Goal: Information Seeking & Learning: Find specific fact

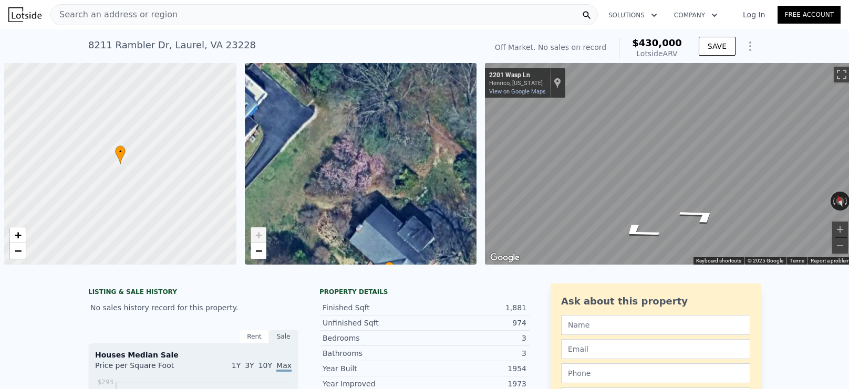
click at [178, 18] on div "Search an address or region" at bounding box center [323, 14] width 547 height 21
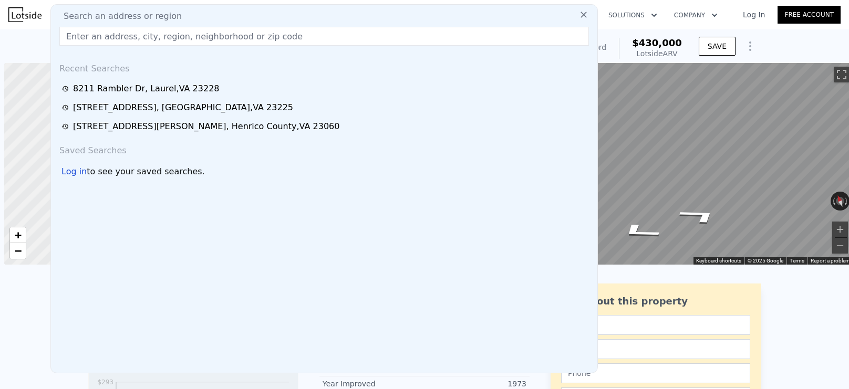
scroll to position [0, 4]
click at [151, 15] on span "Search an address or region" at bounding box center [118, 16] width 127 height 13
click at [157, 34] on input "text" at bounding box center [323, 36] width 529 height 19
paste input "[STREET_ADDRESS][US_STATE][PERSON_NAME]"
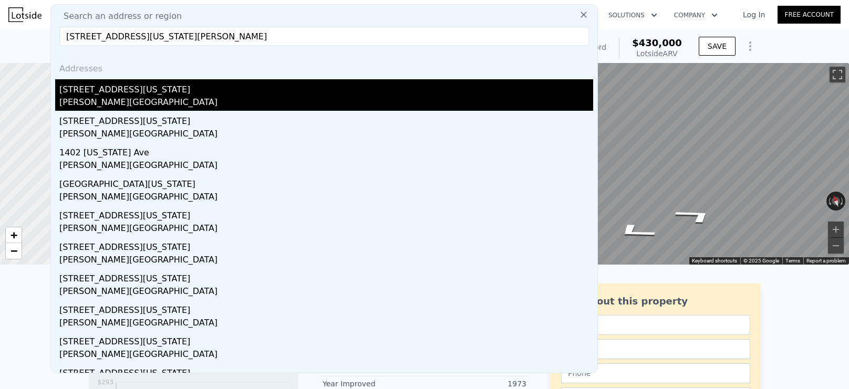
type input "[STREET_ADDRESS][US_STATE][PERSON_NAME]"
click at [167, 102] on div "[PERSON_NAME][GEOGRAPHIC_DATA]" at bounding box center [326, 103] width 534 height 15
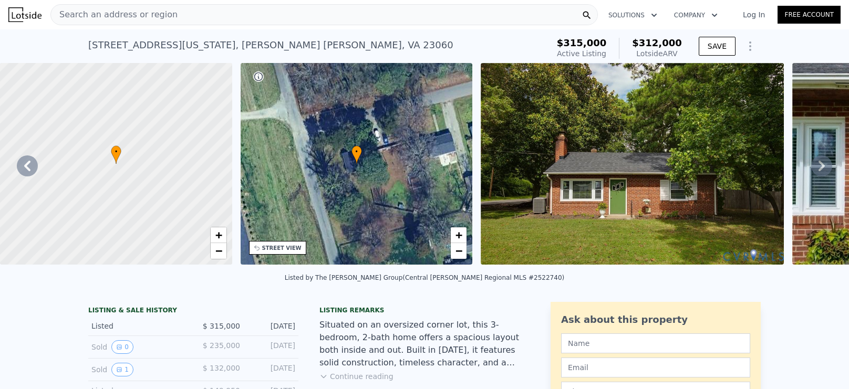
scroll to position [0, 244]
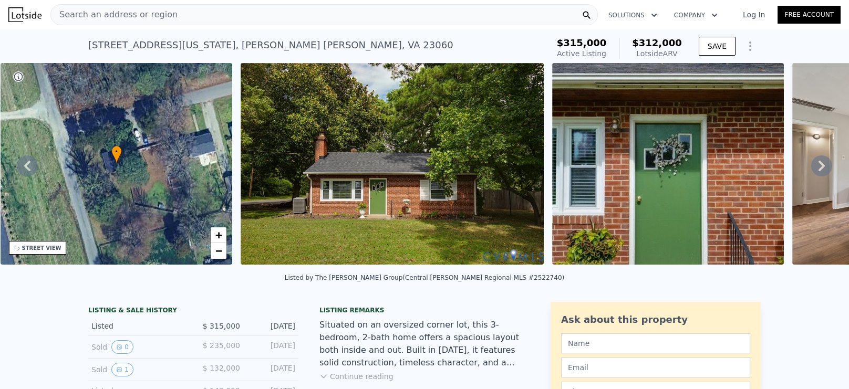
click at [369, 371] on button "Continue reading" at bounding box center [356, 376] width 74 height 11
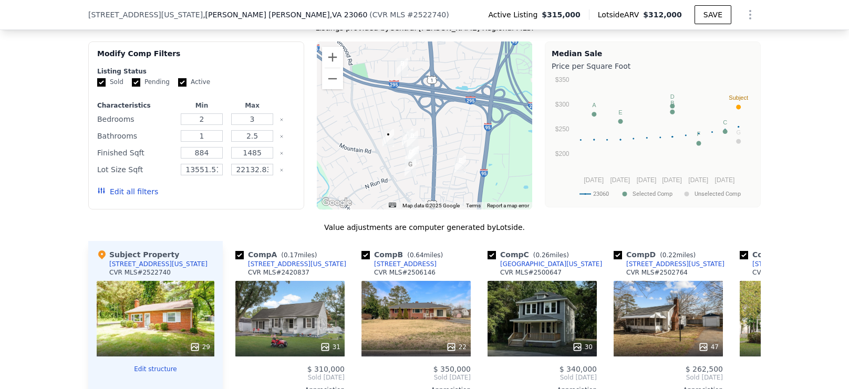
scroll to position [1252, 0]
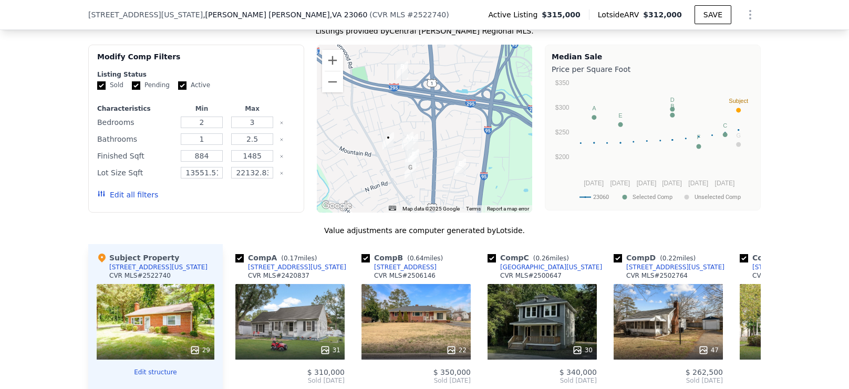
click at [129, 284] on div "29" at bounding box center [156, 322] width 118 height 76
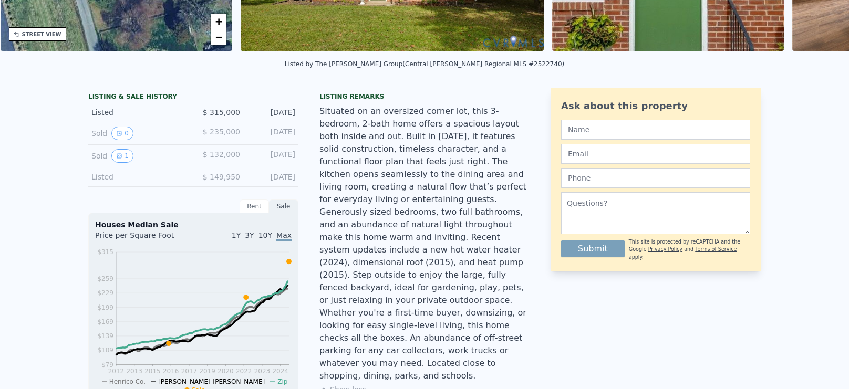
scroll to position [0, 0]
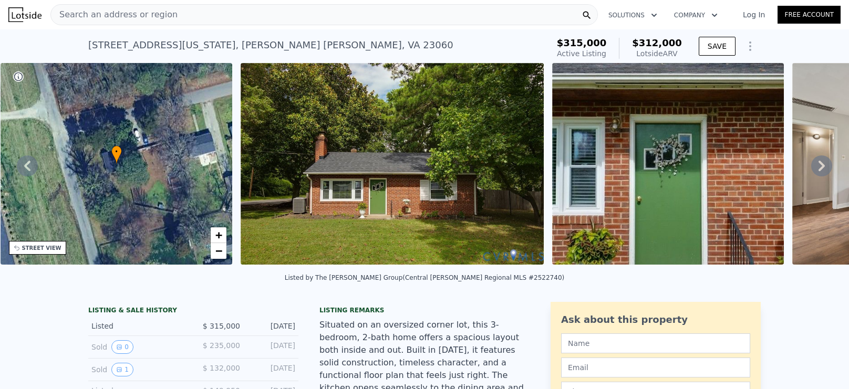
click at [170, 41] on div "[STREET_ADDRESS][US_STATE][PERSON_NAME]" at bounding box center [270, 45] width 365 height 15
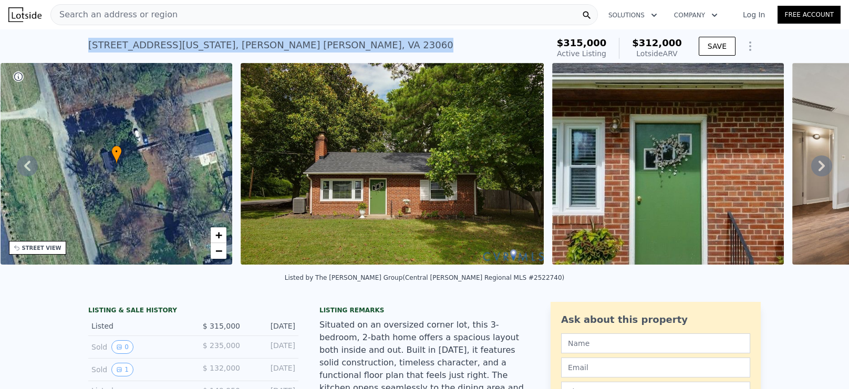
copy div "[STREET_ADDRESS][US_STATE][PERSON_NAME] Active at $315k (~ARV $312k )"
